Goal: Information Seeking & Learning: Learn about a topic

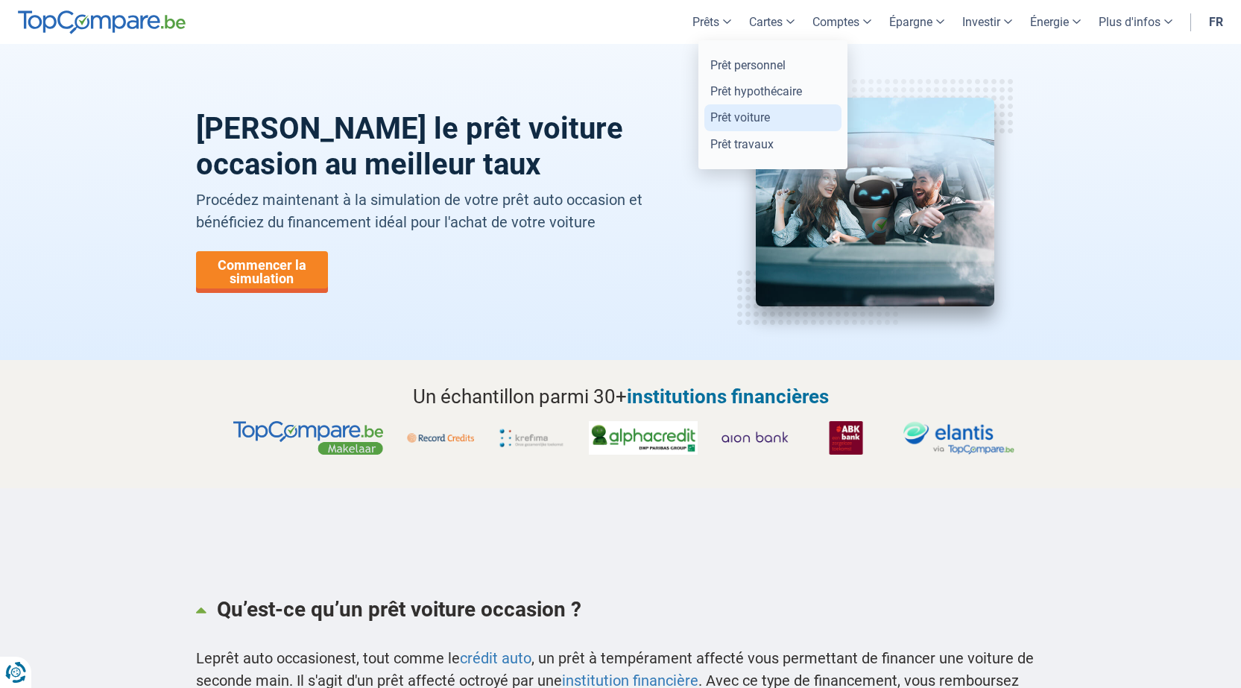
click at [740, 121] on link "Prêt voiture" at bounding box center [773, 117] width 137 height 26
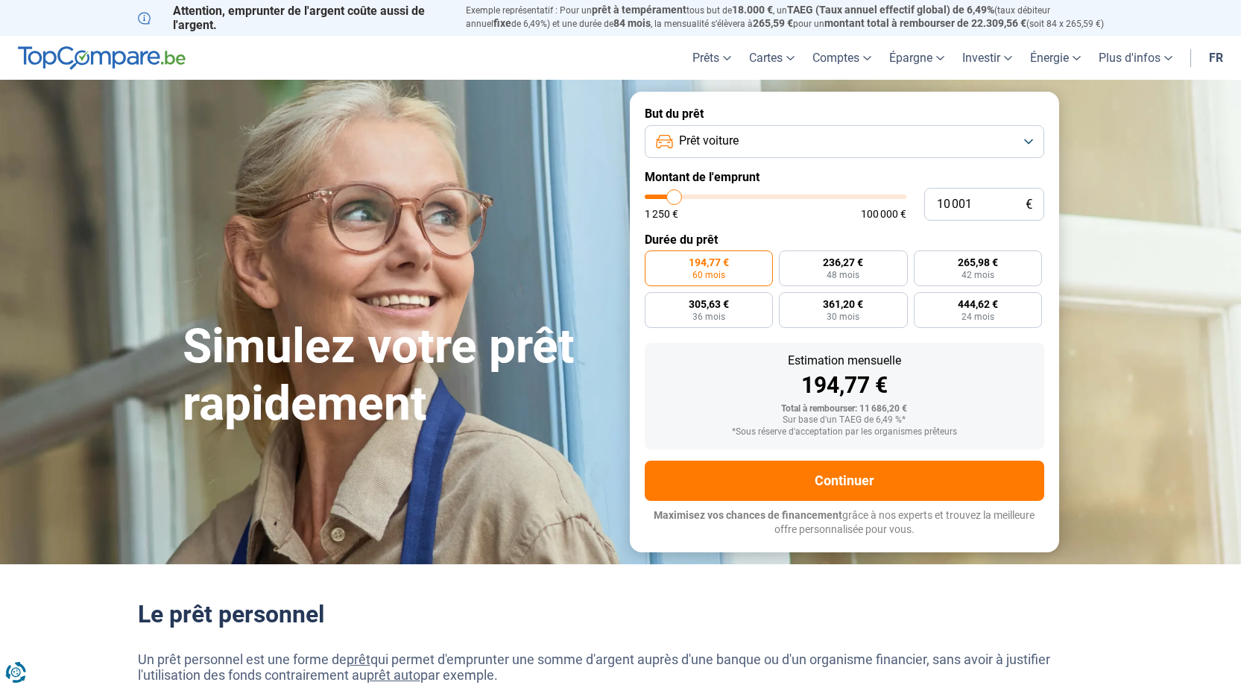
click at [848, 146] on button "Prêt voiture" at bounding box center [845, 141] width 400 height 33
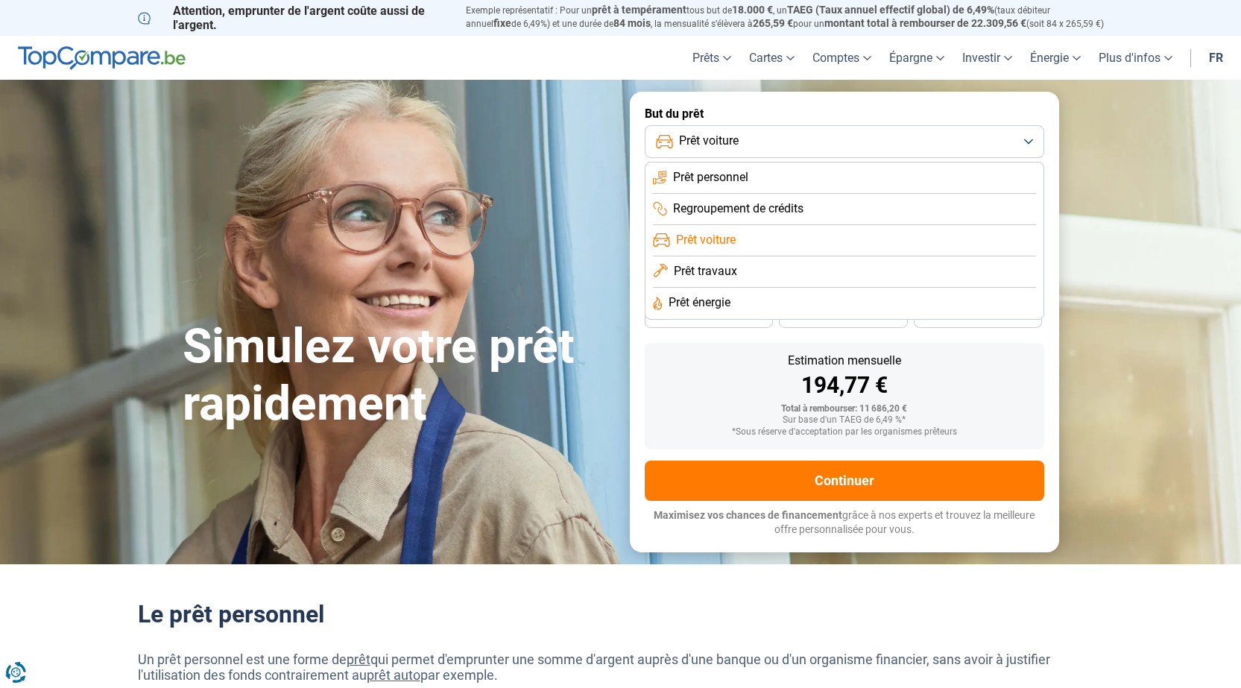
click at [845, 145] on button "Prêt voiture" at bounding box center [845, 141] width 400 height 33
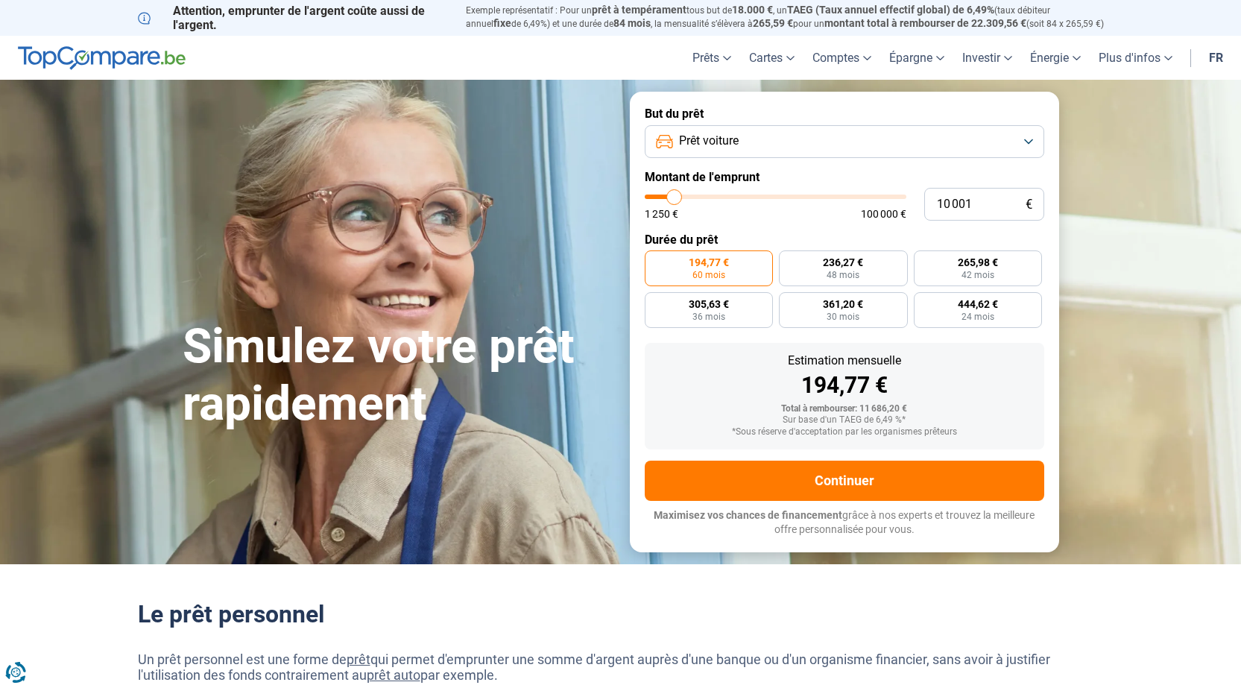
type input "12 500"
type input "12500"
type input "13 250"
type input "13250"
type input "16 000"
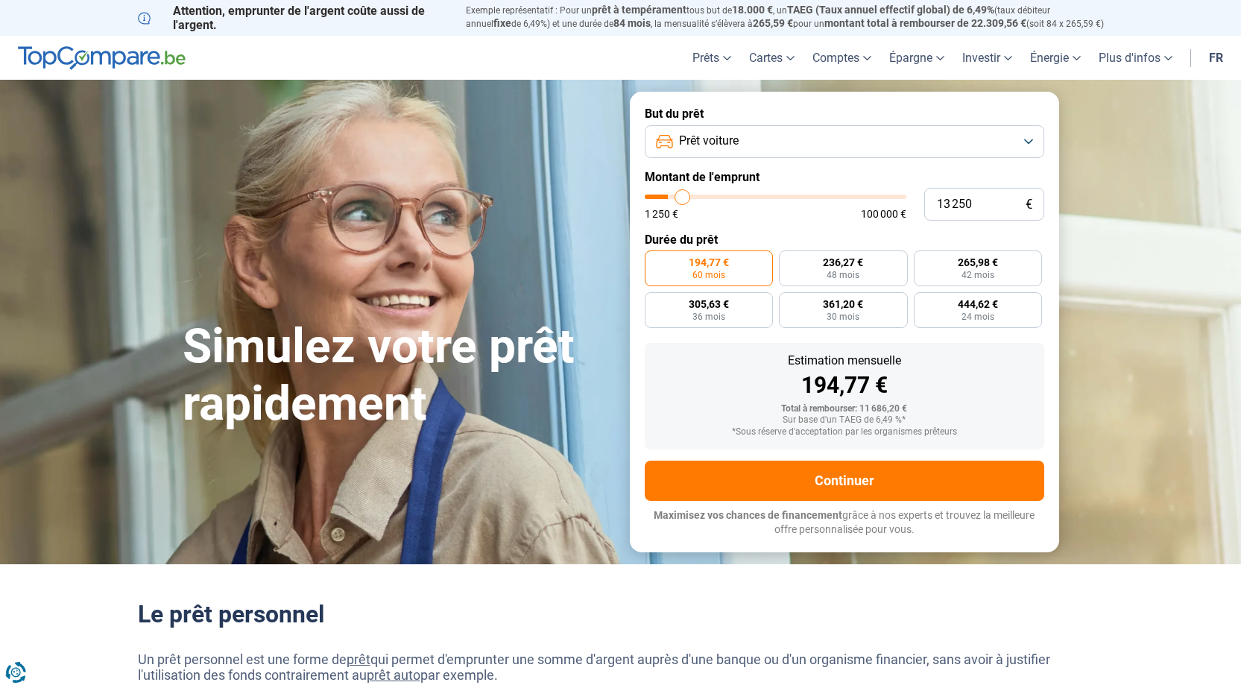
type input "16000"
type input "16 500"
type input "16500"
type input "17 500"
type input "17500"
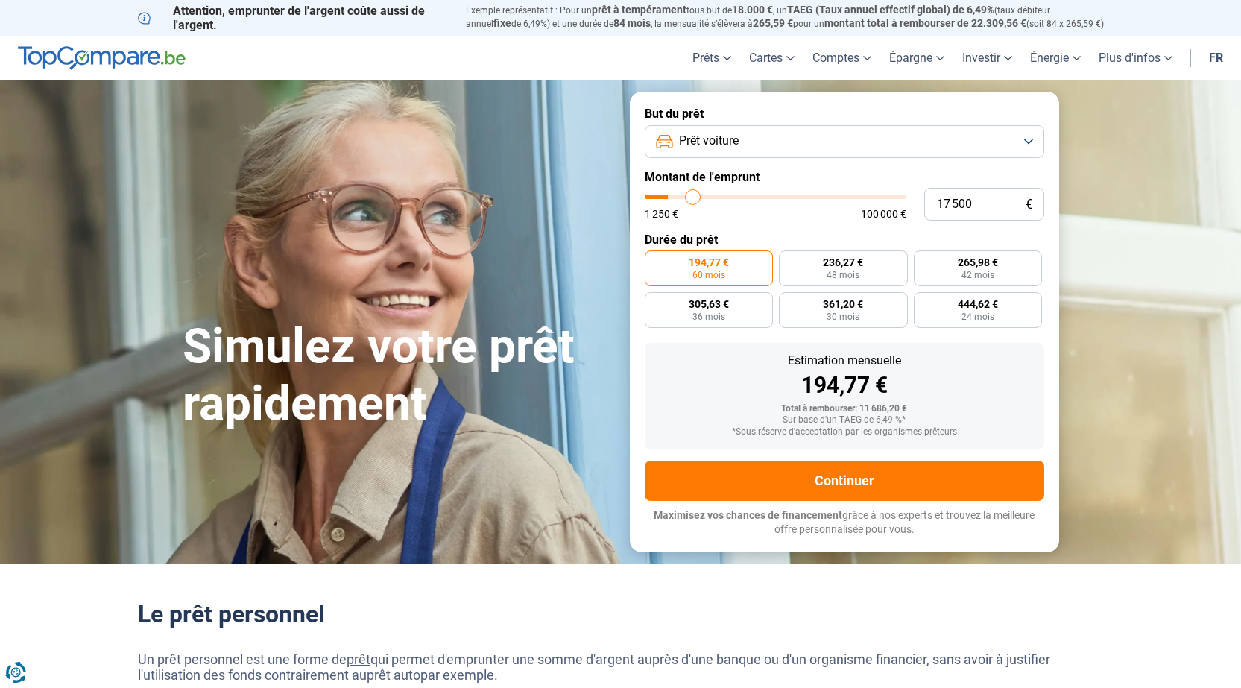
type input "18 750"
type input "18750"
type input "19 250"
type input "19250"
type input "20 250"
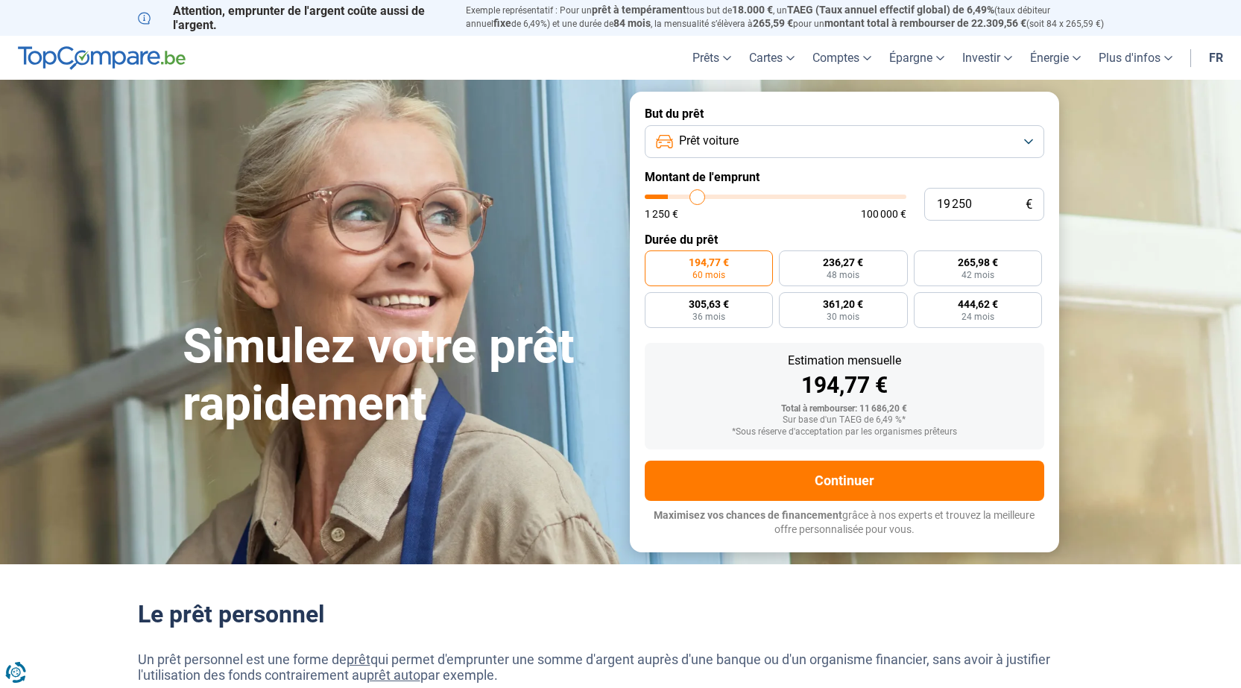
type input "20250"
type input "20 750"
type input "20750"
type input "21 250"
type input "21250"
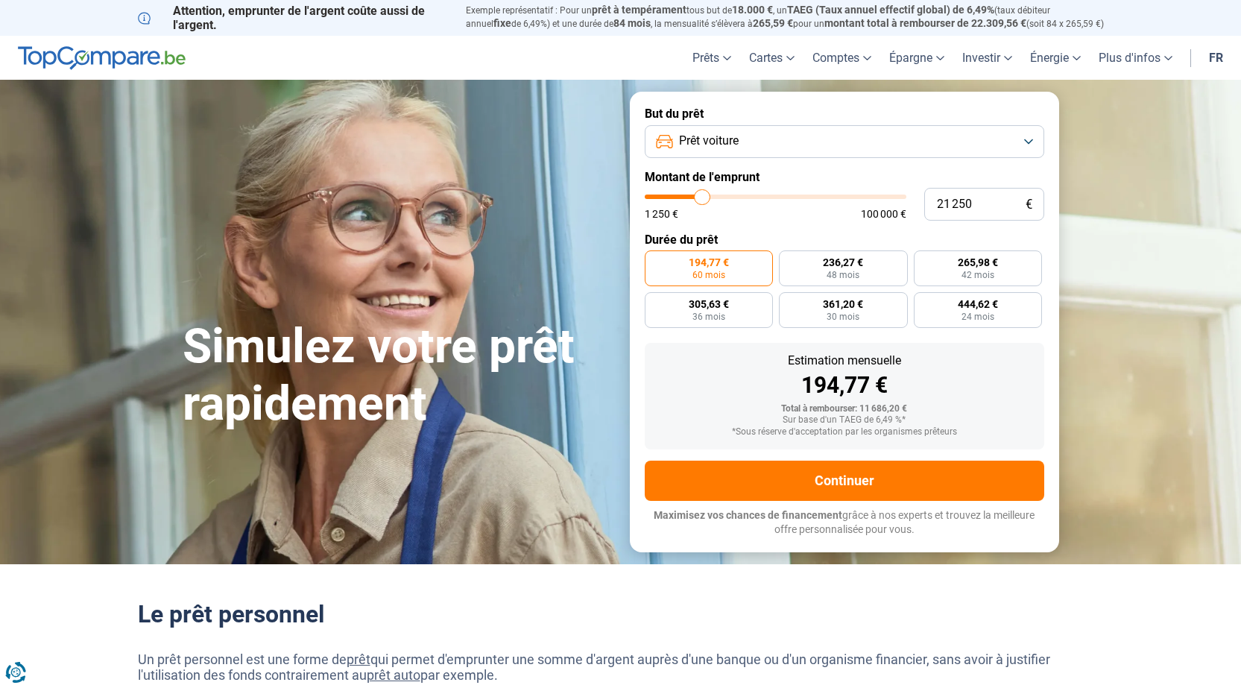
type input "21 500"
type input "21500"
type input "21 750"
type input "21750"
type input "22 000"
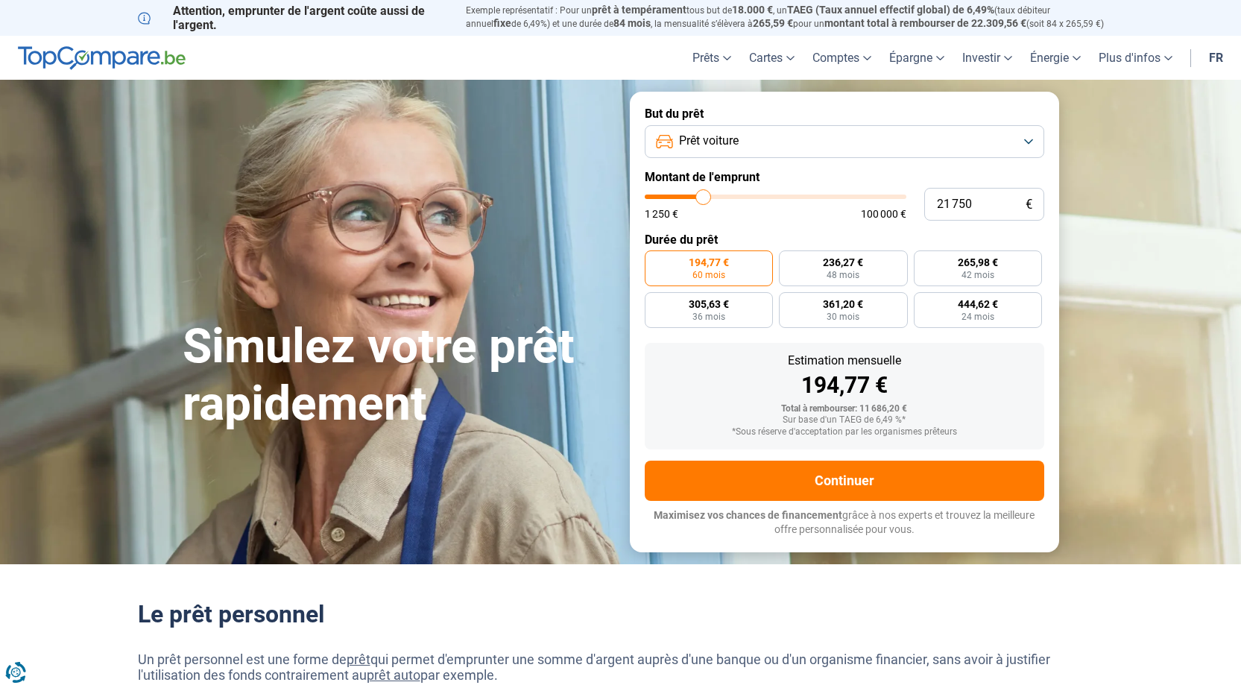
type input "22000"
type input "22 250"
type input "22250"
type input "22 750"
type input "22750"
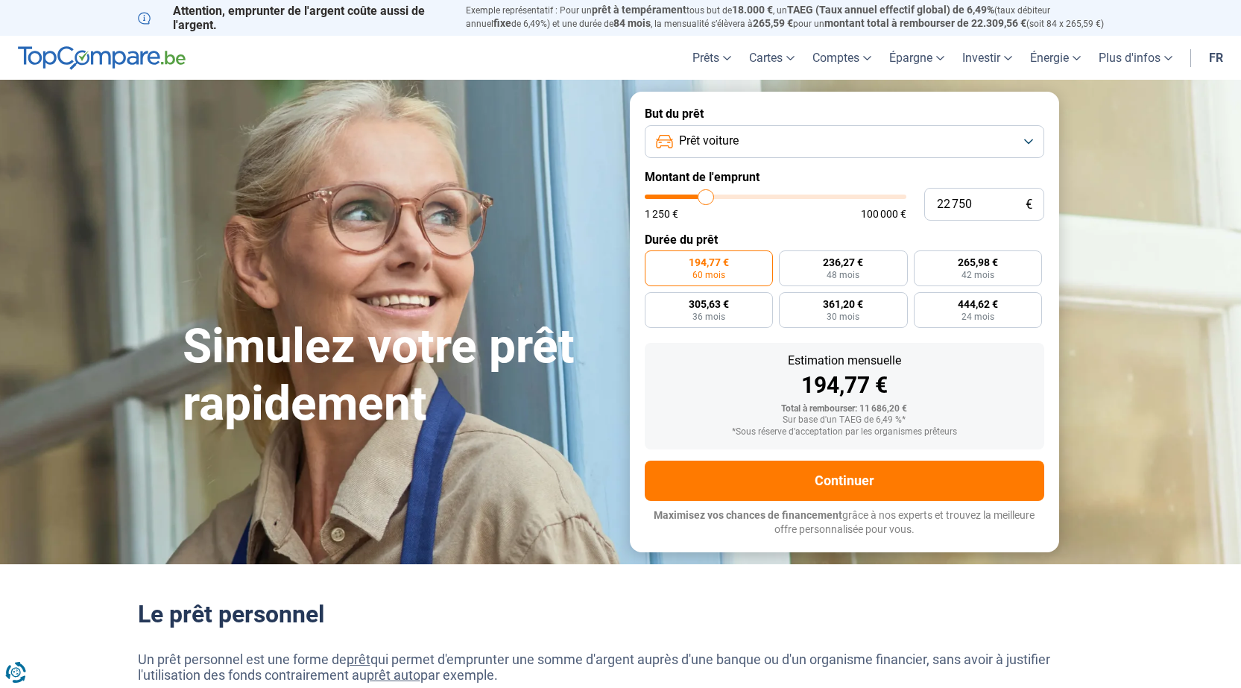
type input "23 250"
type input "23250"
type input "23 500"
type input "23500"
type input "23 750"
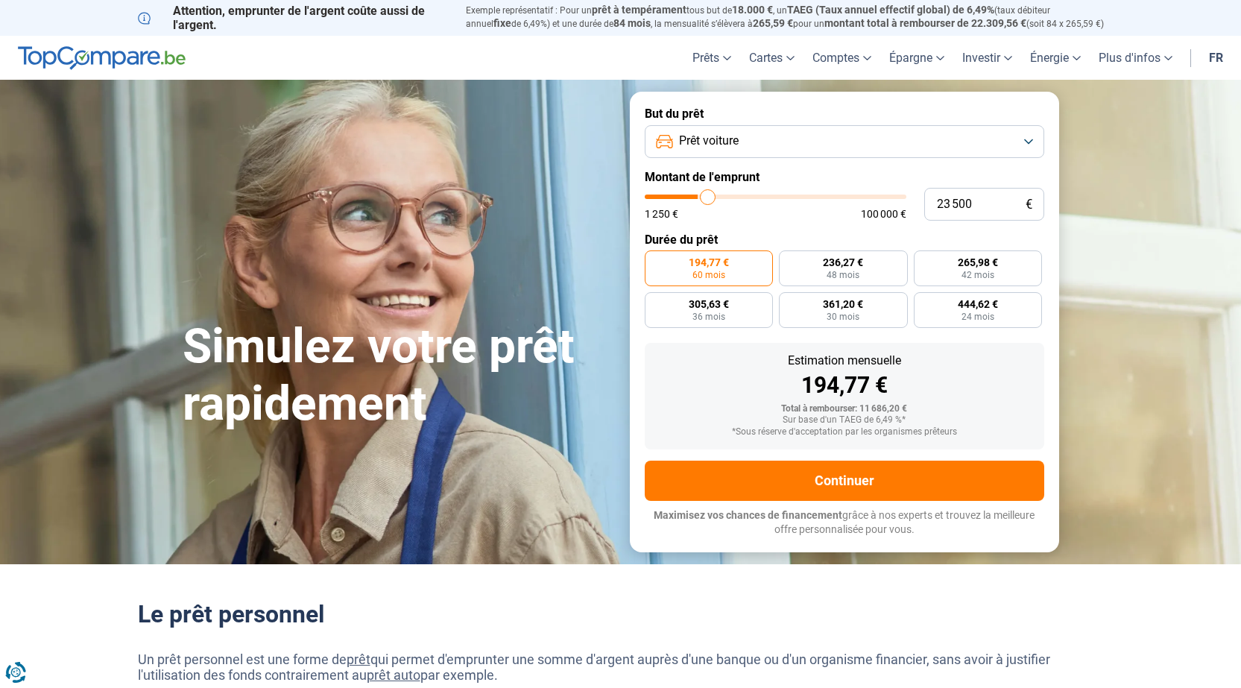
type input "23750"
type input "24 250"
type input "24250"
type input "24 500"
type input "24500"
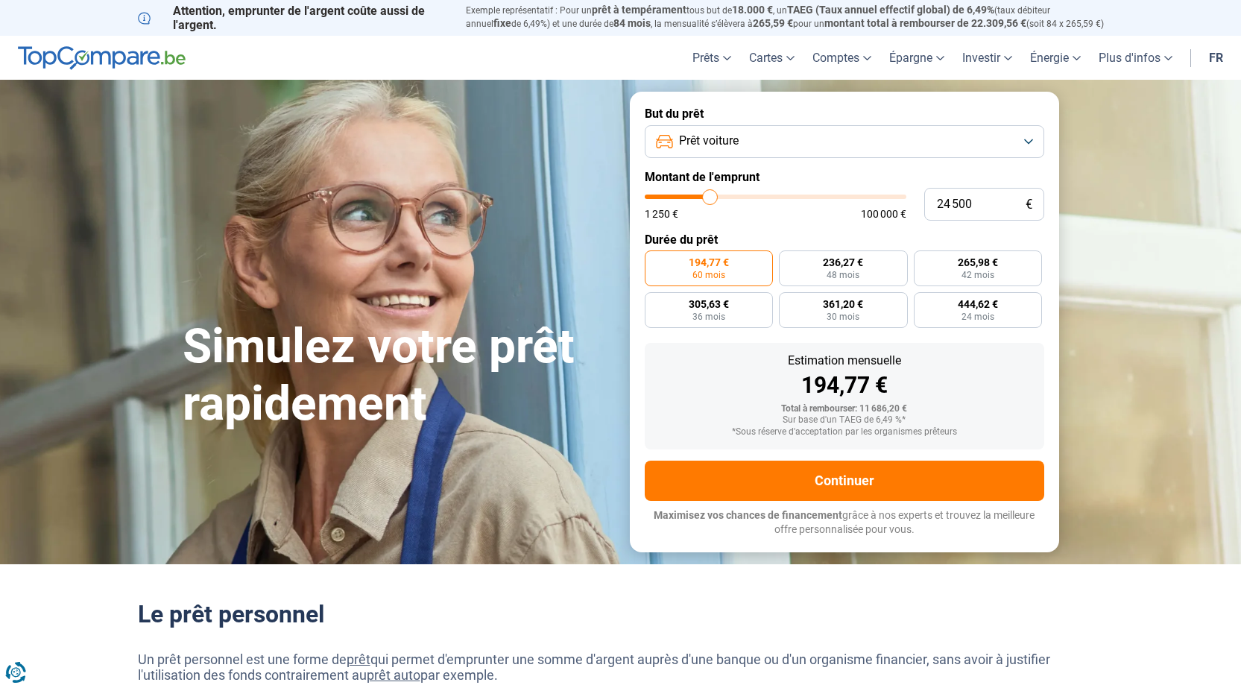
type input "24 750"
type input "24750"
type input "25 000"
type input "25000"
type input "25 250"
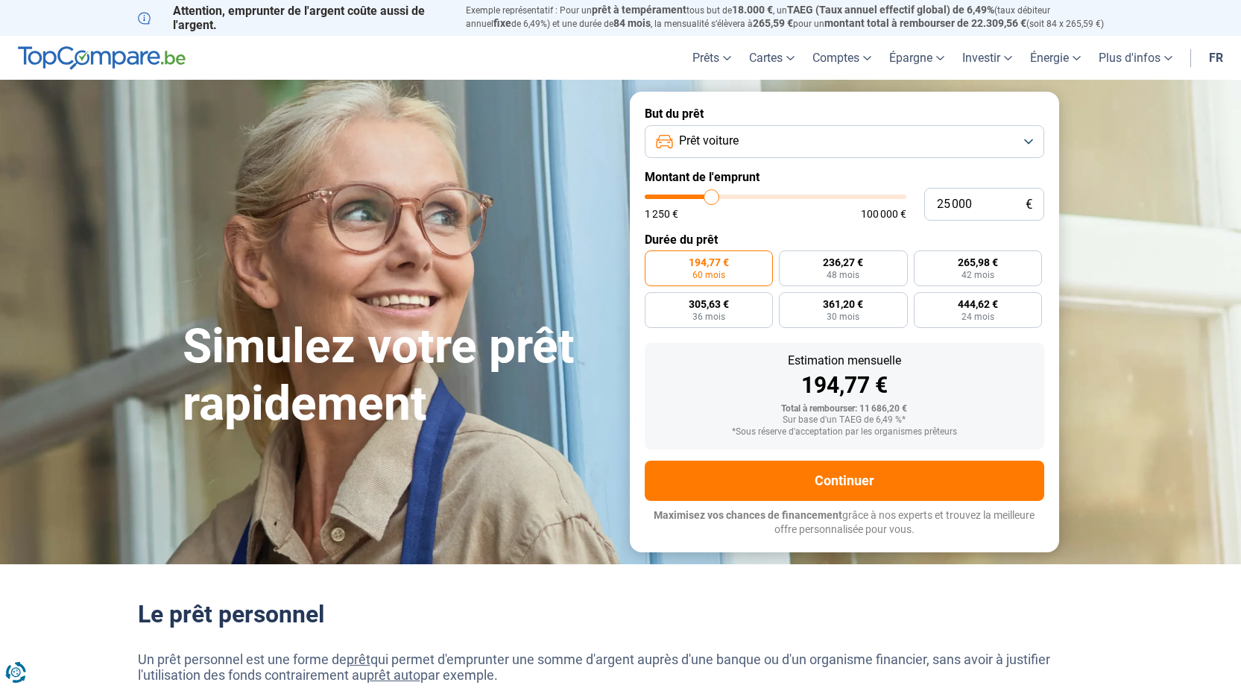
type input "25250"
type input "25 750"
type input "25750"
type input "26 000"
type input "26000"
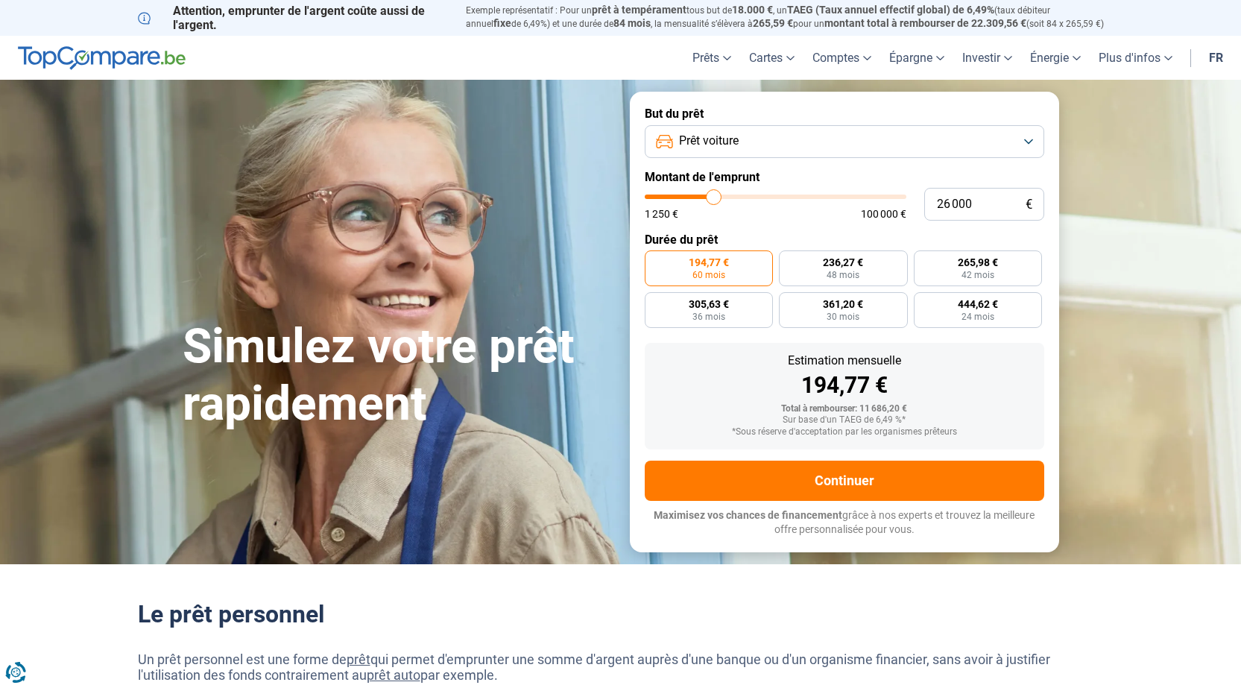
type input "26 250"
type input "26250"
type input "26 500"
type input "26500"
type input "26 750"
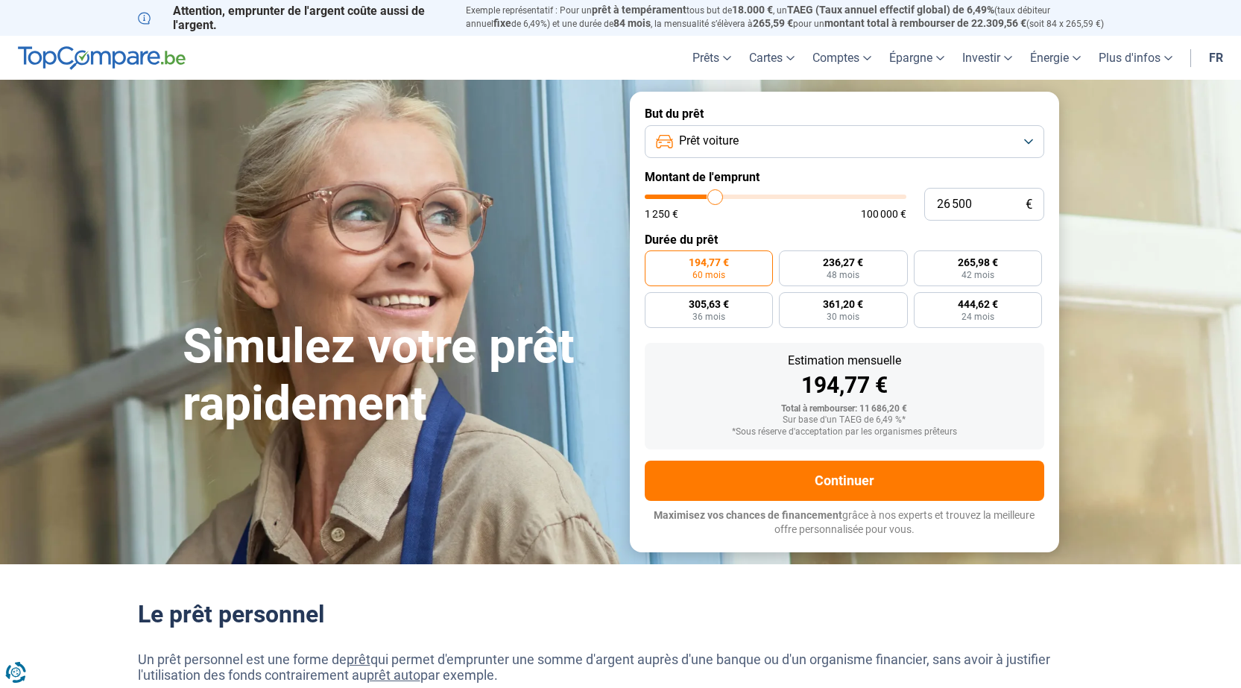
type input "26750"
type input "27 250"
type input "27250"
type input "27 500"
type input "27500"
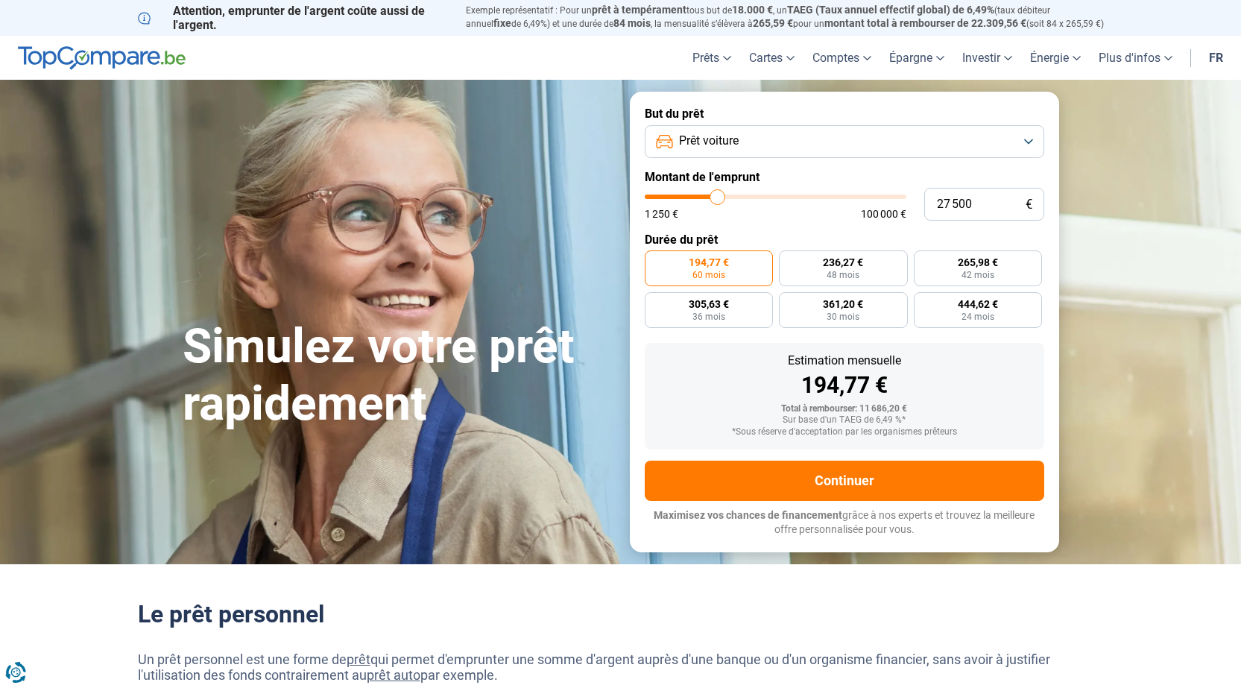
type input "27 750"
type input "27750"
type input "28 000"
type input "28000"
type input "28 250"
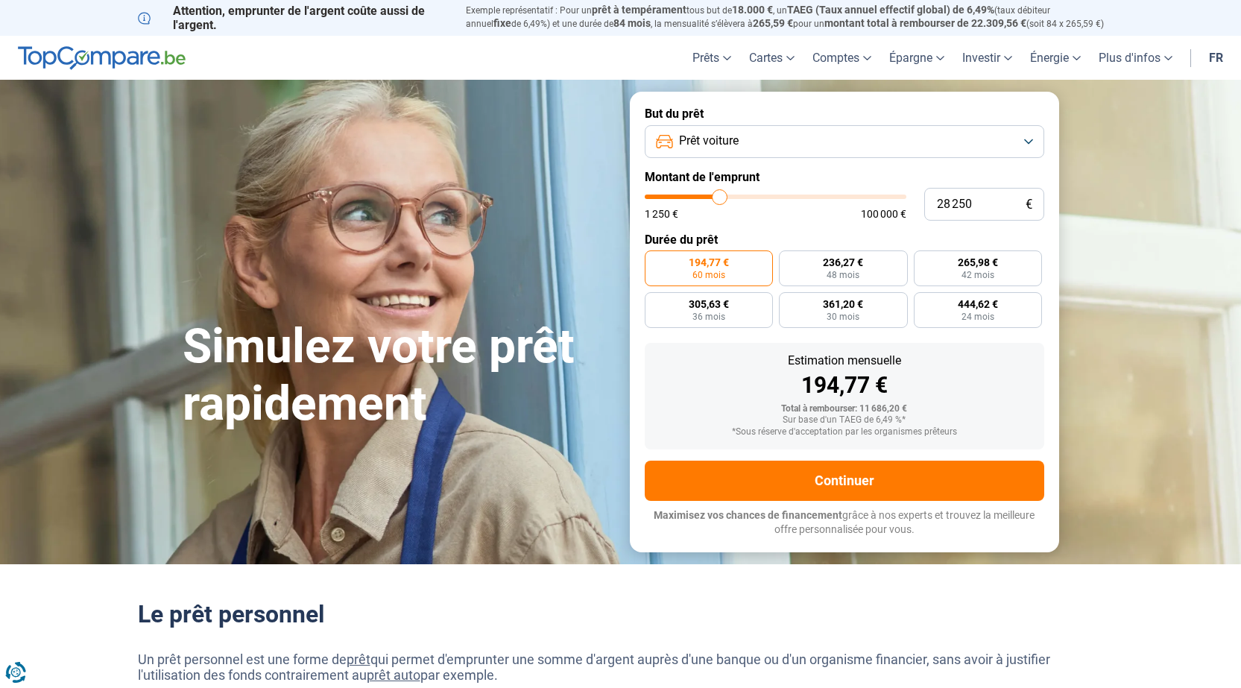
drag, startPoint x: 678, startPoint y: 199, endPoint x: 720, endPoint y: 204, distance: 42.8
type input "28250"
click at [720, 199] on input "range" at bounding box center [776, 197] width 262 height 4
radio input "false"
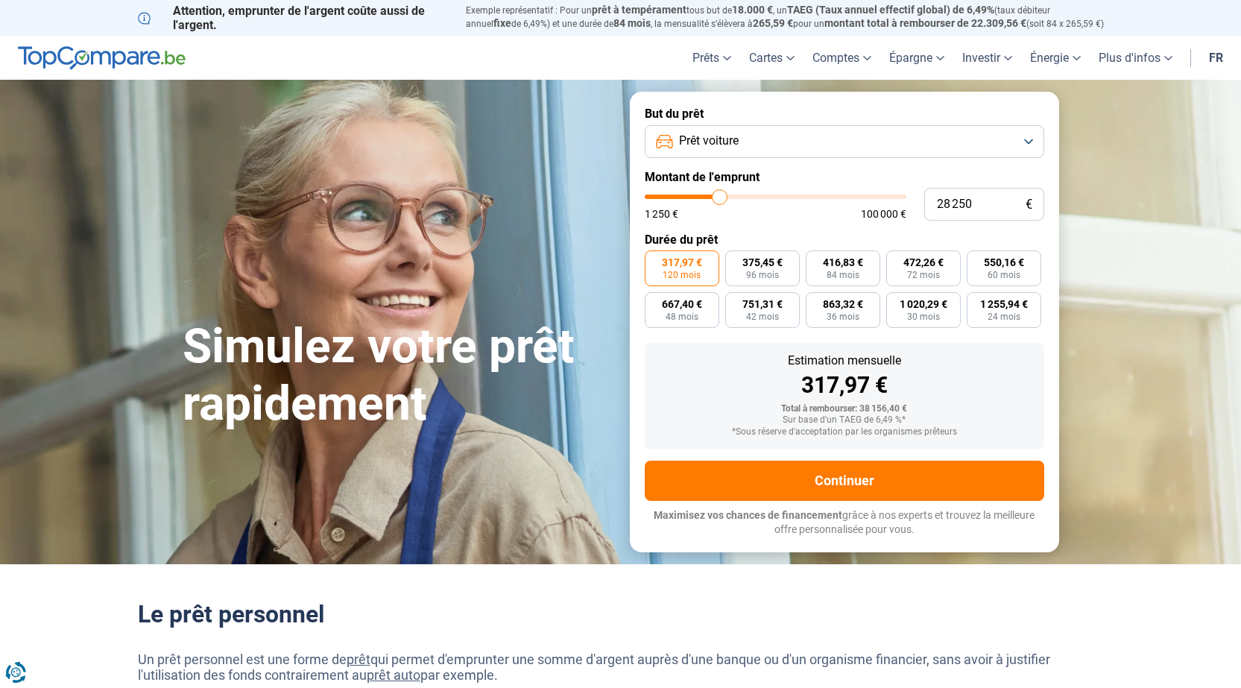
type input "30 750"
type input "30750"
type input "31 750"
type input "31750"
type input "32 250"
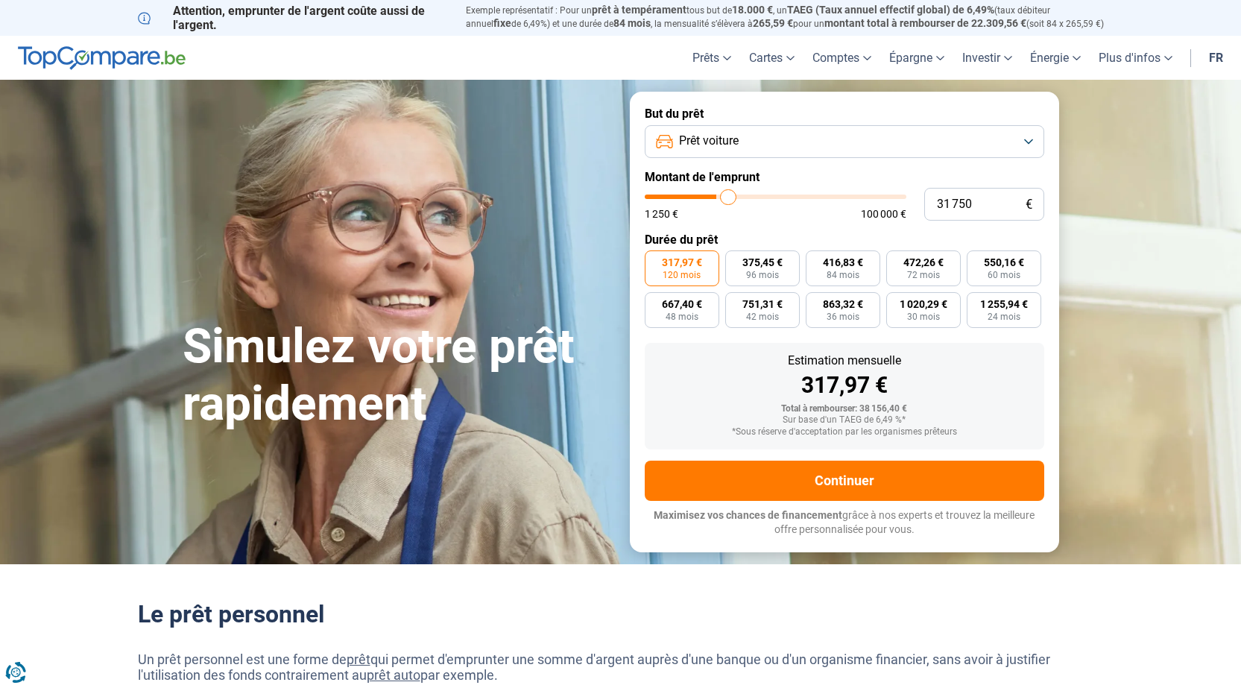
type input "32250"
type input "32 500"
type input "32500"
type input "33 250"
type input "33250"
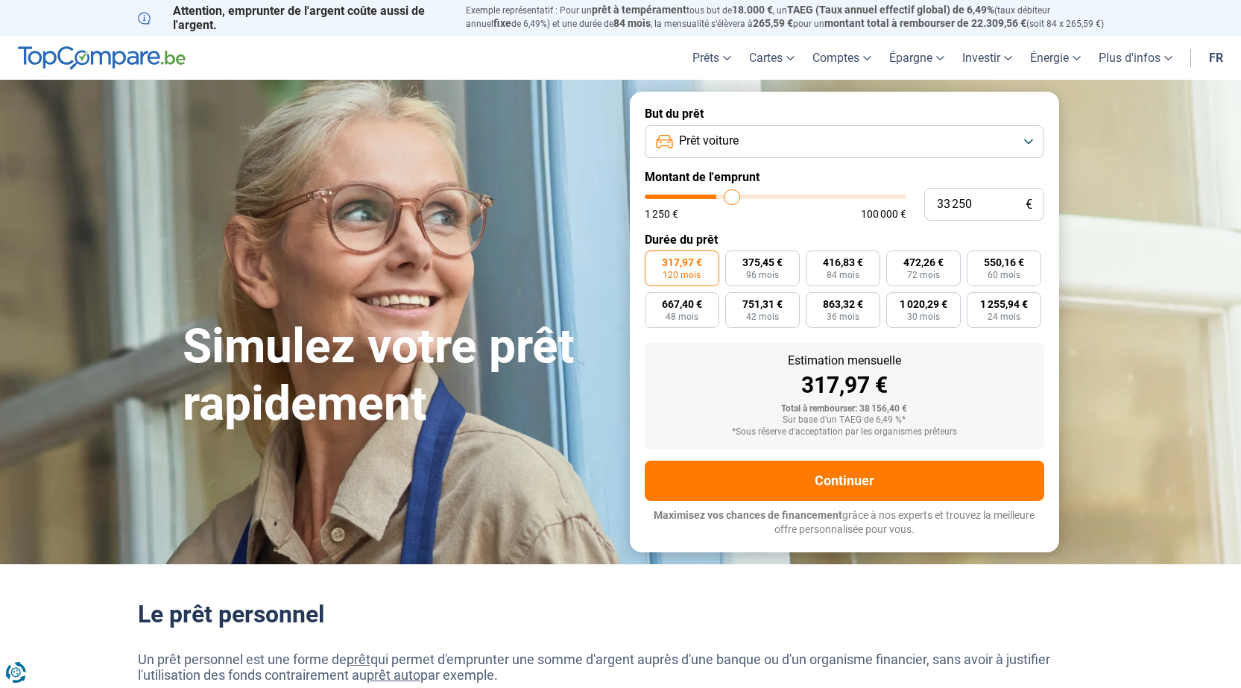
type input "33 500"
type input "33500"
type input "33 750"
type input "33750"
type input "33 250"
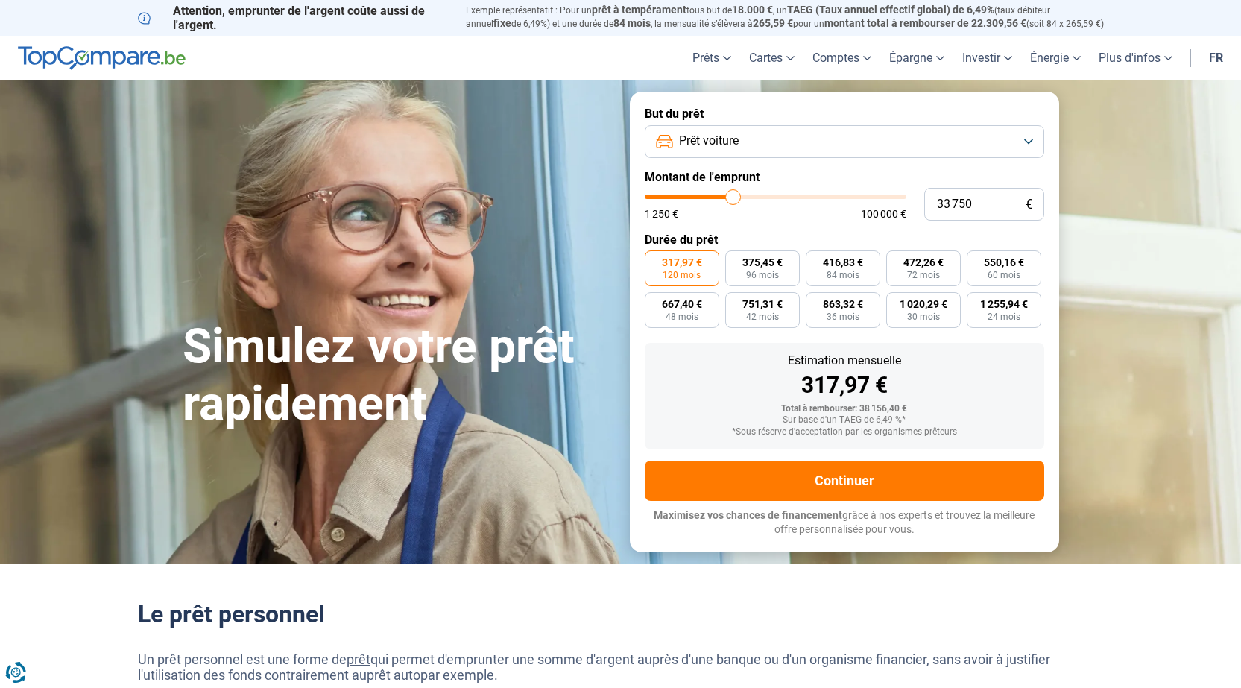
type input "33250"
type input "32 500"
type input "32500"
type input "31 000"
type input "31000"
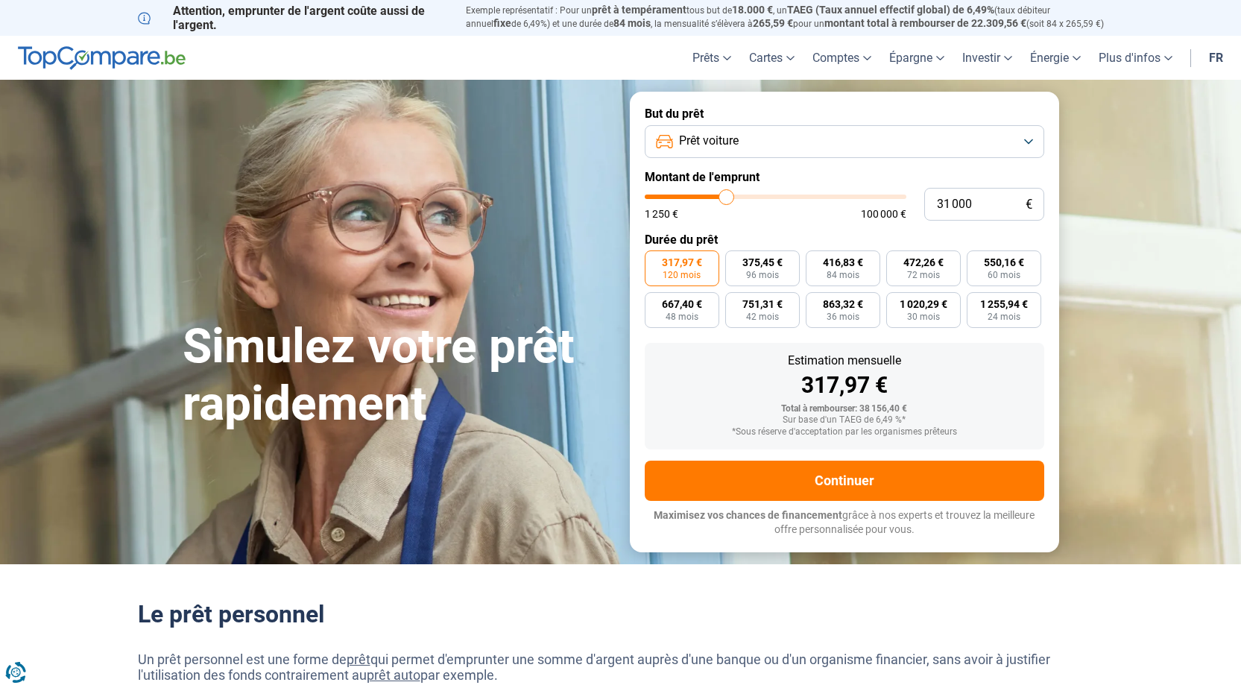
type input "29 250"
type input "29250"
type input "27 500"
type input "27500"
type input "25 250"
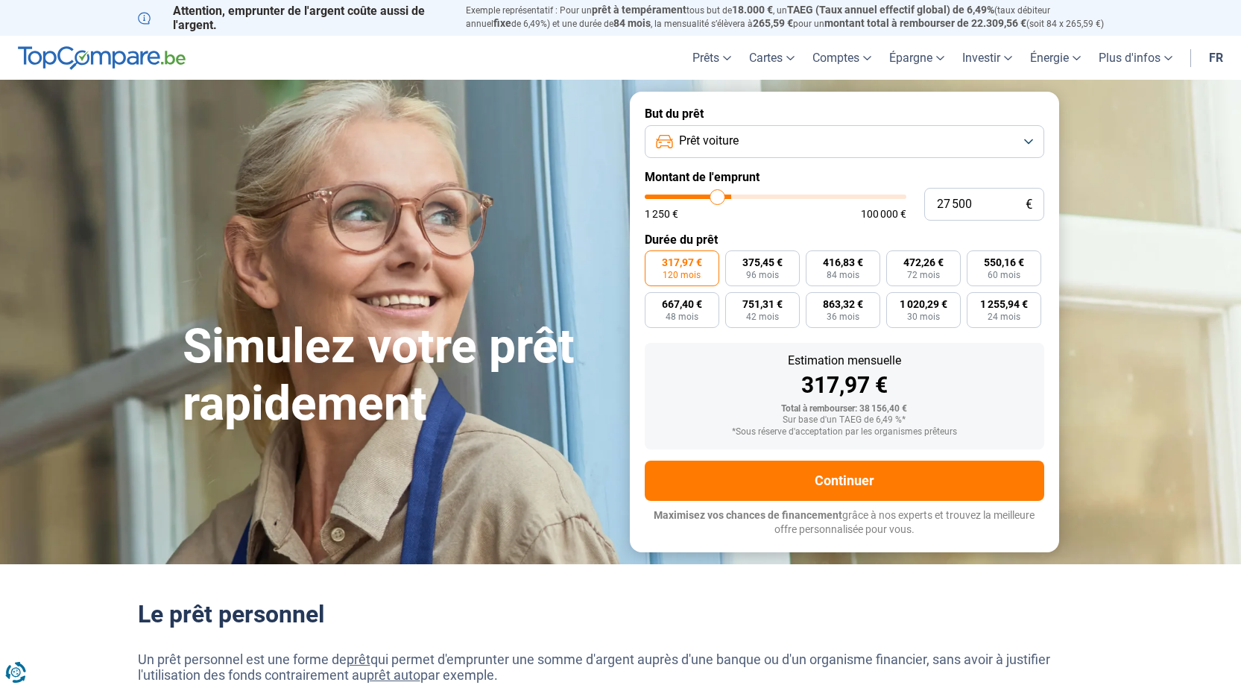
type input "25250"
type input "24 250"
type input "24250"
type input "23 000"
type input "23000"
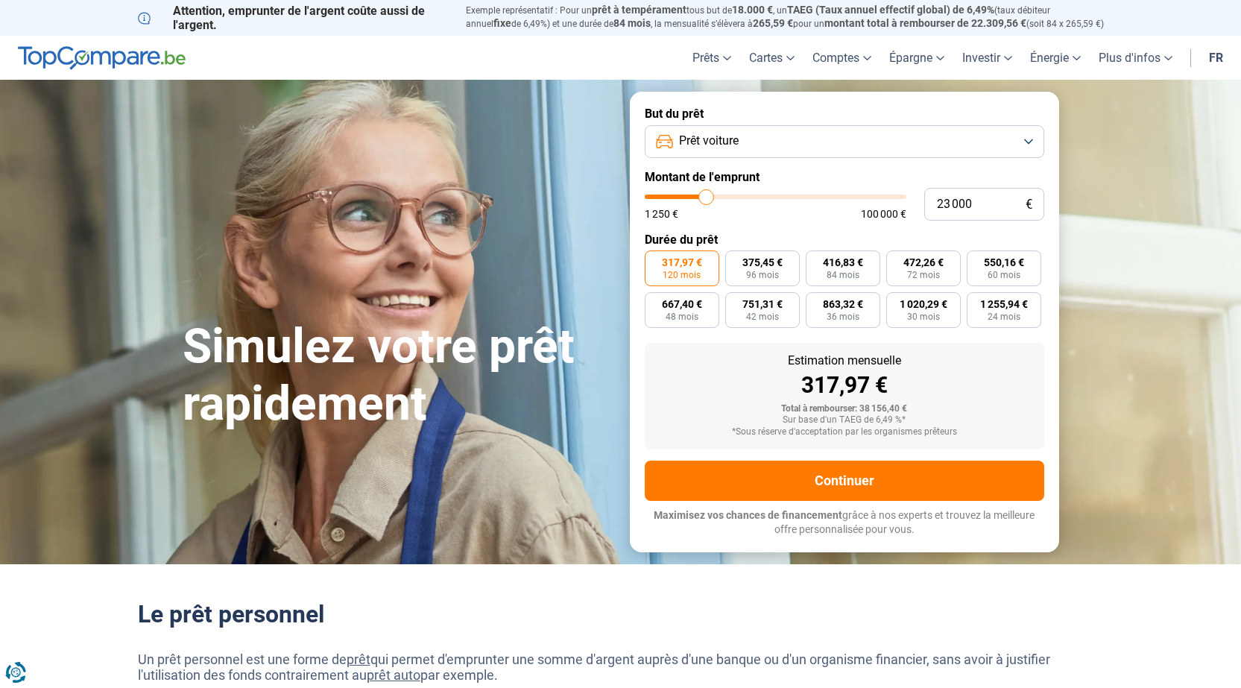
type input "22 000"
type input "22000"
type input "21 500"
type input "21500"
type input "21 250"
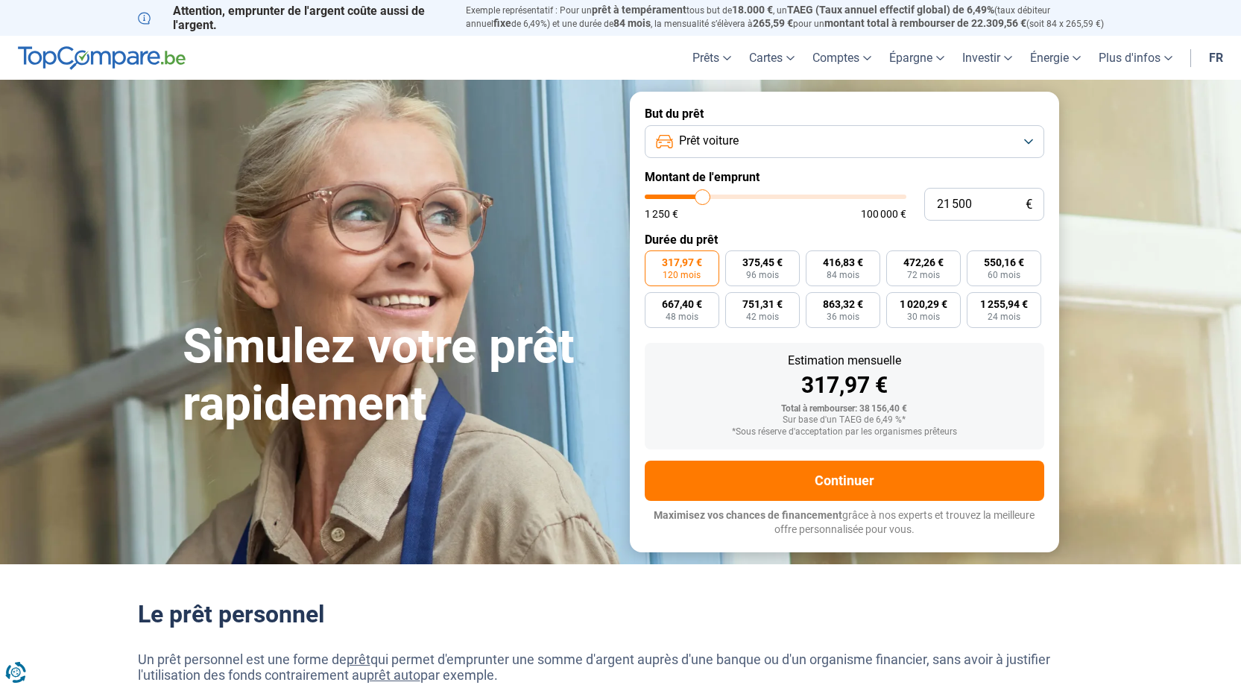
type input "21250"
type input "20 750"
type input "20750"
type input "20 500"
type input "20500"
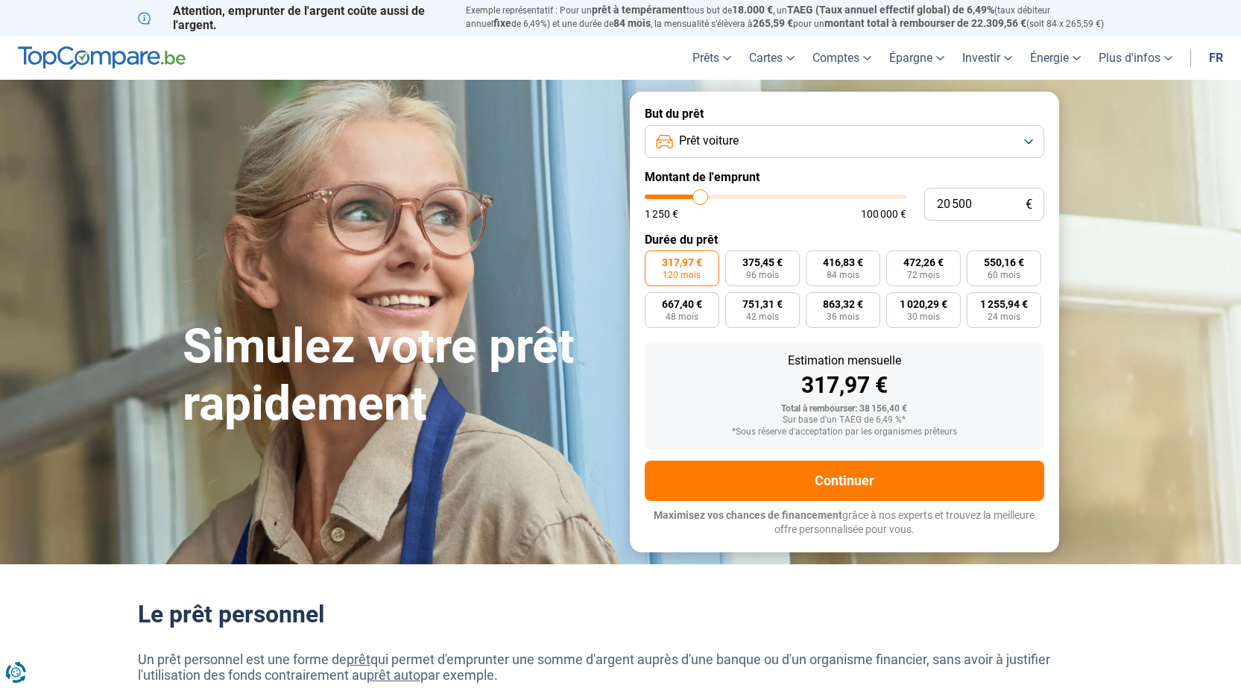
type input "19 750"
type input "19750"
type input "19 000"
type input "19000"
type input "18 750"
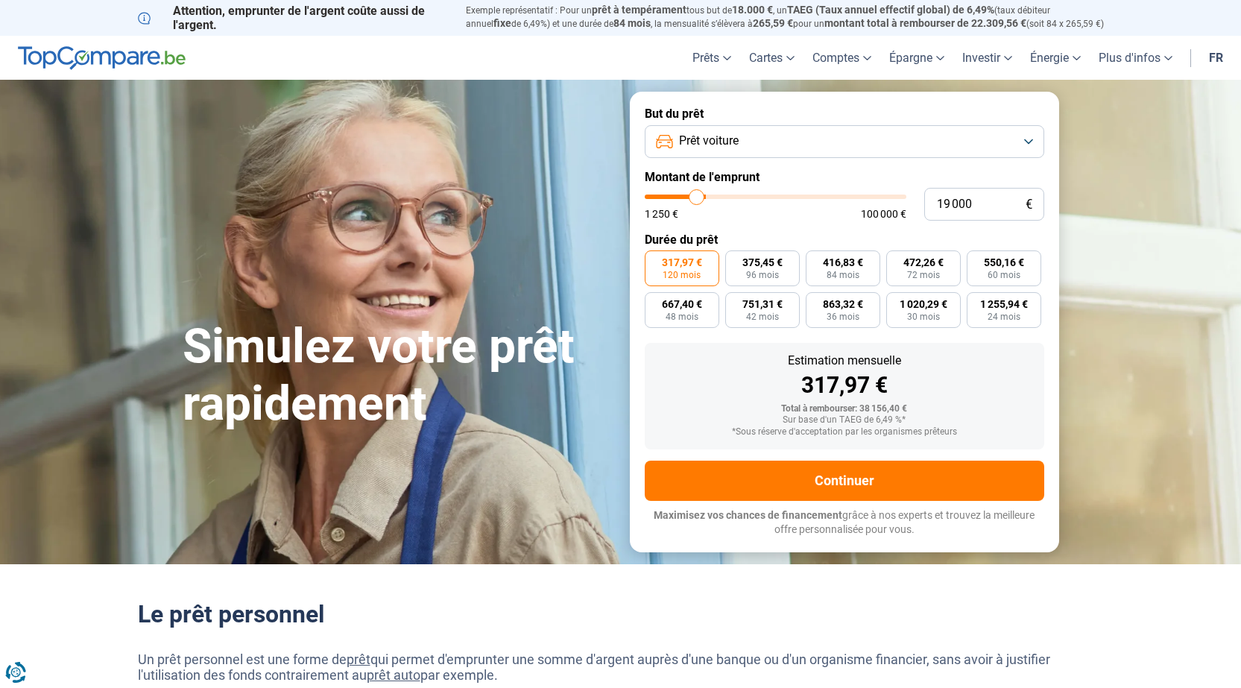
type input "18750"
type input "18 000"
type input "18000"
type input "17 500"
type input "17500"
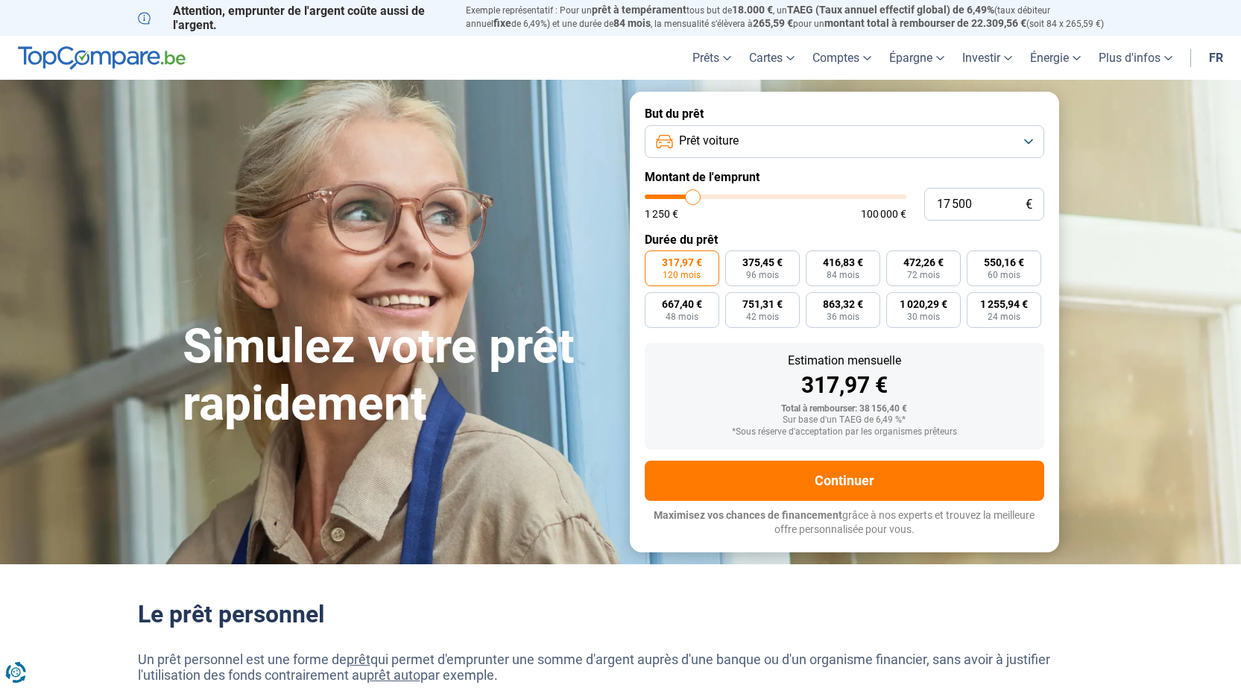
type input "17 000"
type input "17000"
type input "16 000"
type input "16000"
type input "15 750"
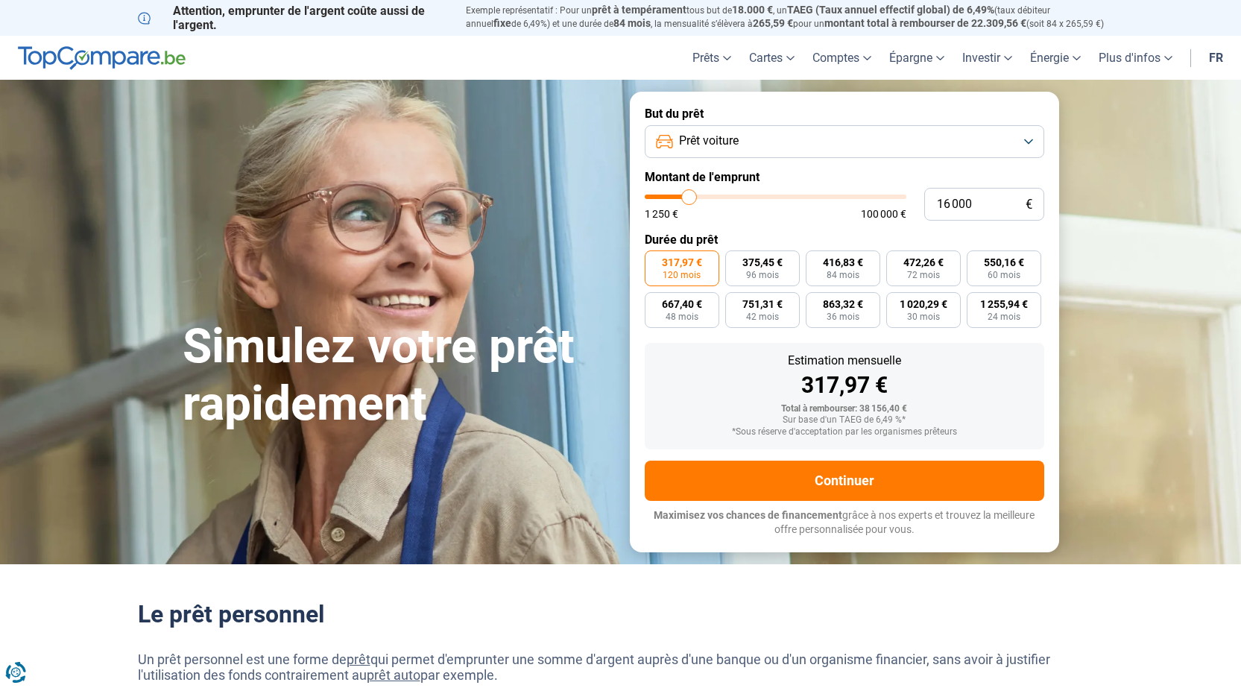
type input "15750"
type input "15 500"
type input "15500"
type input "15 000"
type input "15000"
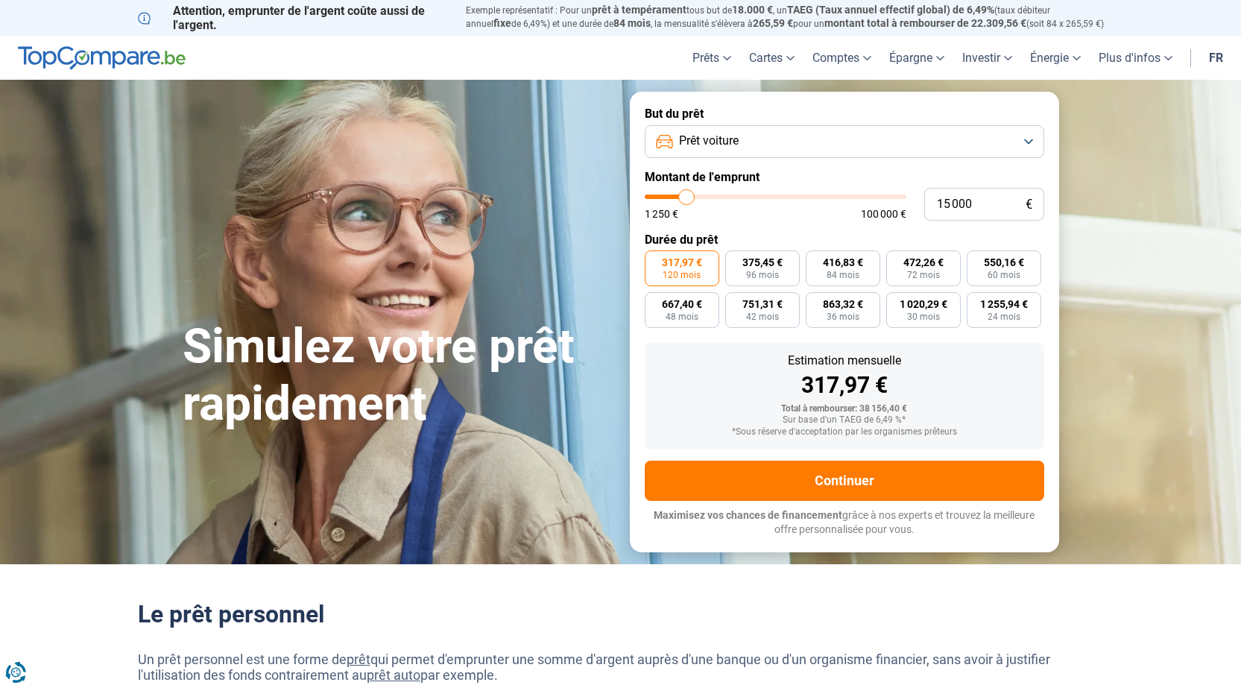
type input "14 750"
type input "14750"
type input "14 500"
type input "14500"
type input "14 250"
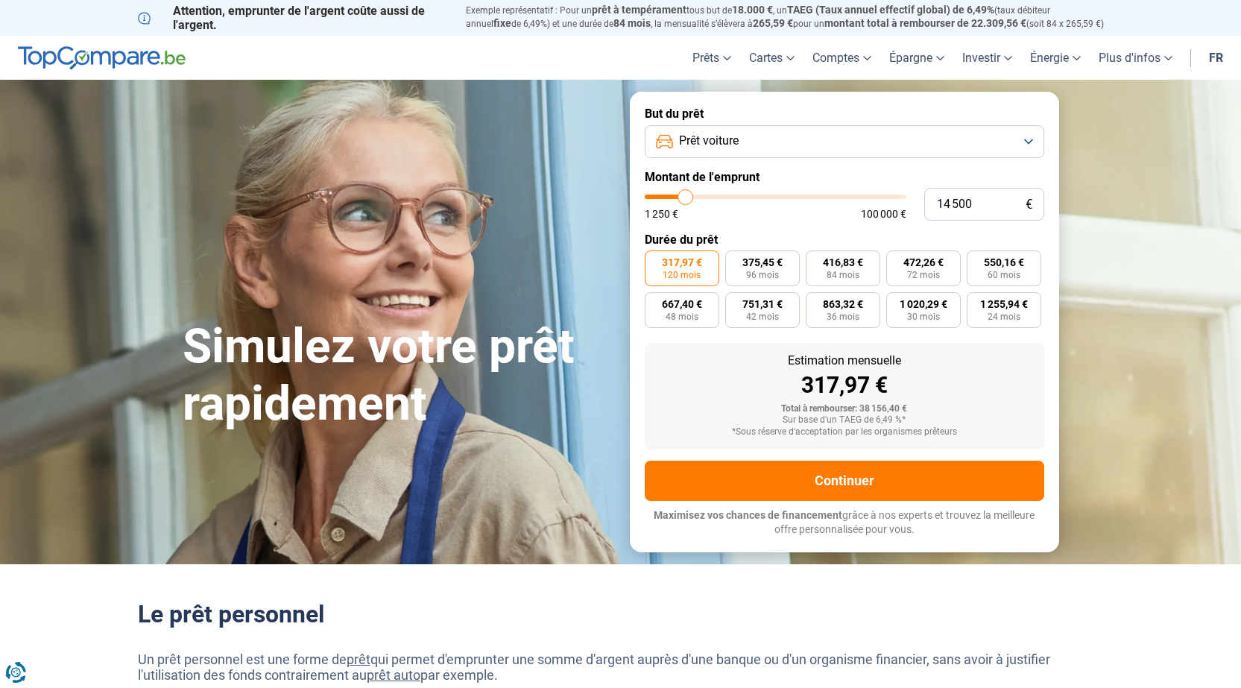
type input "14250"
type input "14 000"
type input "14000"
type input "13 250"
type input "13250"
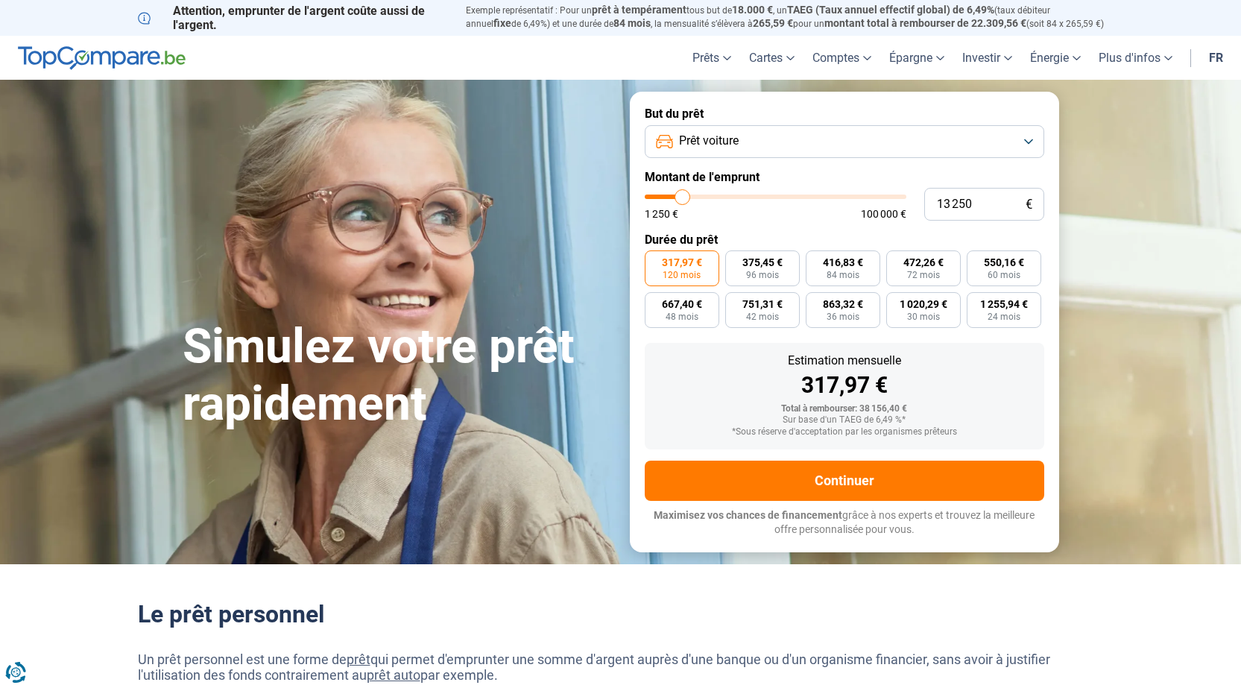
type input "13 000"
type input "13000"
type input "12 750"
type input "12750"
type input "12 500"
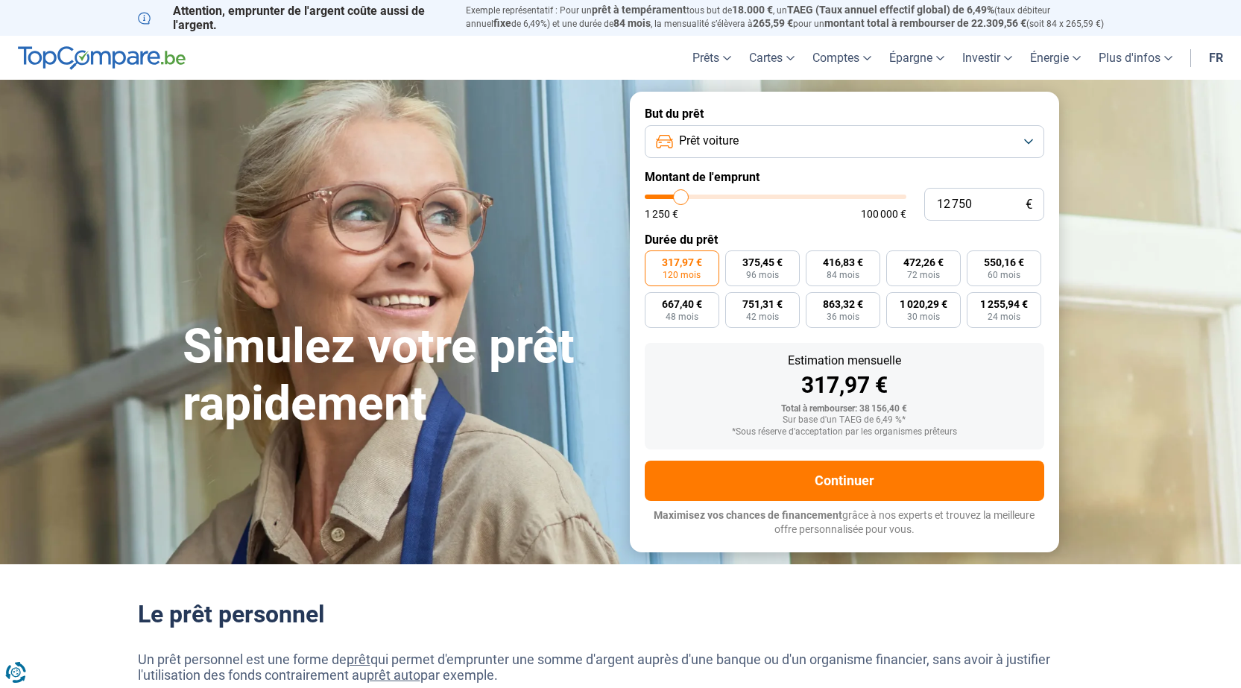
type input "12500"
type input "12 000"
type input "12000"
type input "11 750"
type input "11750"
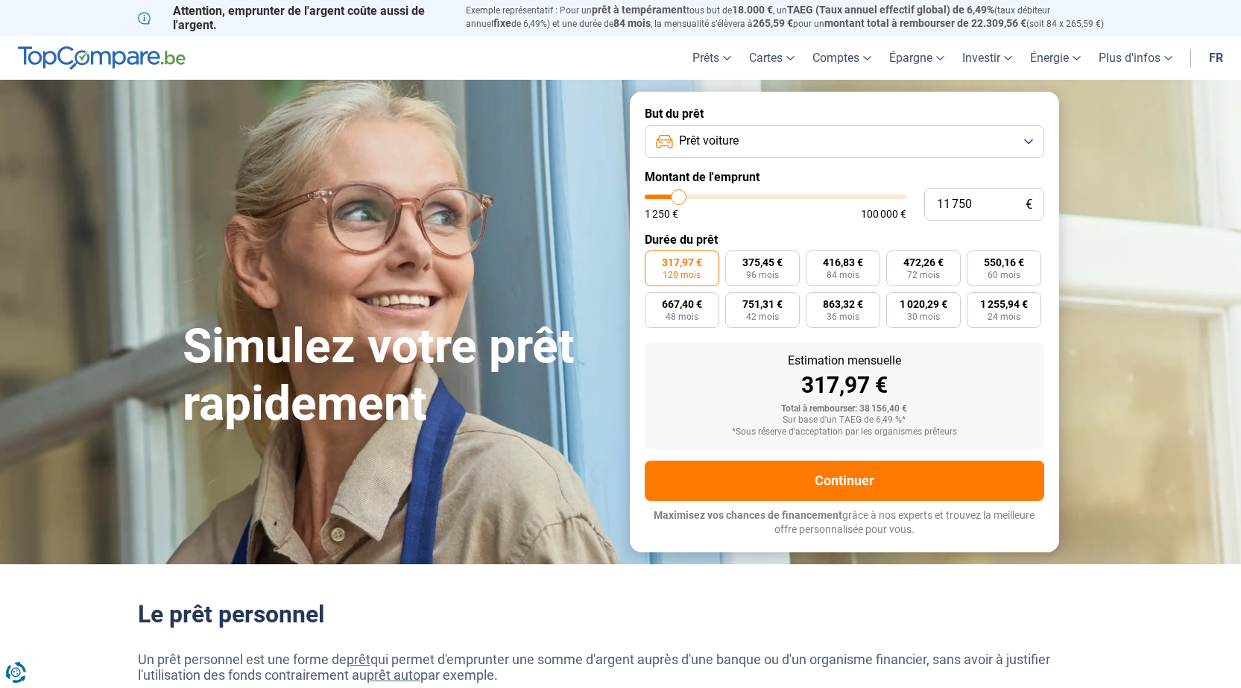
type input "11 500"
type input "11500"
type input "11 250"
type input "11250"
type input "11 750"
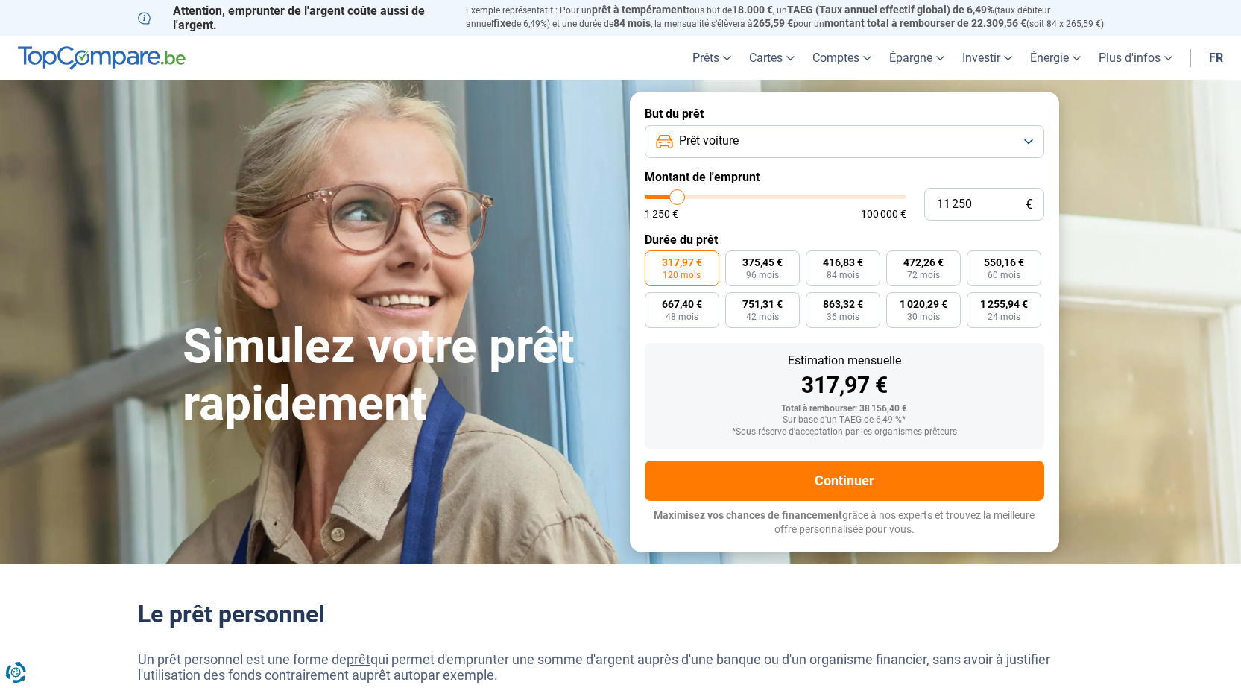
type input "11750"
type input "12 000"
drag, startPoint x: 725, startPoint y: 198, endPoint x: 680, endPoint y: 205, distance: 46.1
type input "12000"
click at [680, 199] on input "range" at bounding box center [776, 197] width 262 height 4
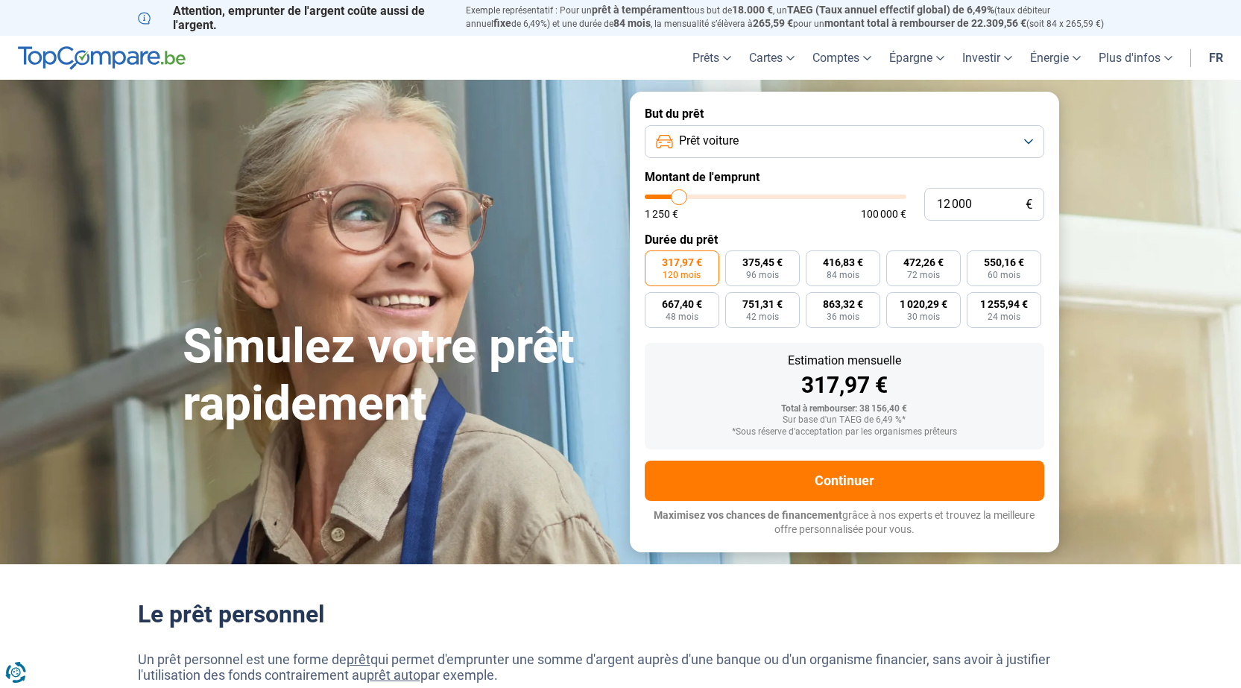
radio input "true"
